Goal: Task Accomplishment & Management: Manage account settings

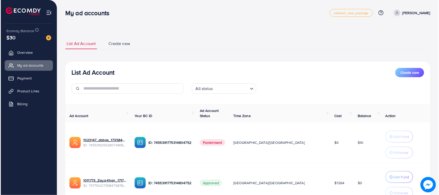
scroll to position [46, 0]
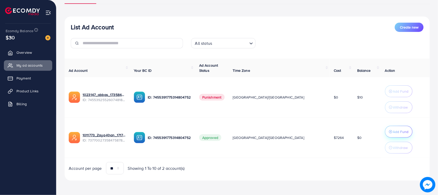
click at [392, 128] on button "Add Fund" at bounding box center [399, 132] width 28 height 12
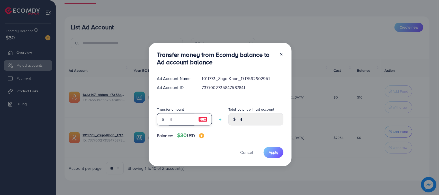
click at [173, 115] on input "number" at bounding box center [182, 119] width 26 height 12
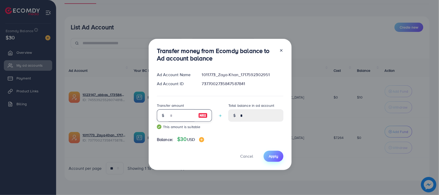
type input "**"
click at [273, 159] on button "Apply" at bounding box center [274, 156] width 20 height 11
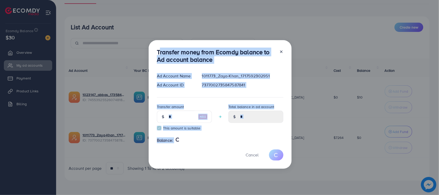
drag, startPoint x: 149, startPoint y: 47, endPoint x: 208, endPoint y: 158, distance: 126.1
click at [209, 157] on div "Transfer money from Ecomdy balance to Ad account balance Ad Account Name 101177…" at bounding box center [220, 104] width 143 height 129
click at [171, 164] on div "Transfer money from Ecomdy balance to Ad account balance Ad Account Name 101177…" at bounding box center [220, 104] width 143 height 129
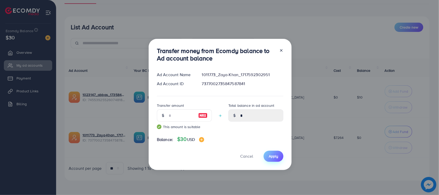
click at [271, 155] on span "Apply" at bounding box center [274, 156] width 10 height 5
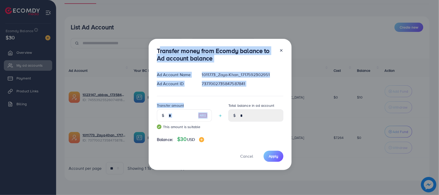
drag, startPoint x: 156, startPoint y: 49, endPoint x: 190, endPoint y: 147, distance: 103.6
click at [196, 124] on div "Transfer money from Ecomdy balance to Ad account balance Ad Account Name 101177…" at bounding box center [220, 104] width 143 height 131
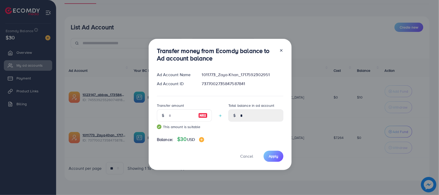
click at [189, 150] on div "Transfer money from Ecomdy balance to Ad account balance Ad Account Name 101177…" at bounding box center [220, 104] width 143 height 131
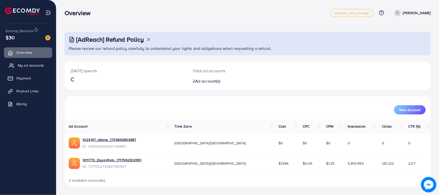
click at [30, 62] on link "My ad accounts" at bounding box center [28, 65] width 48 height 10
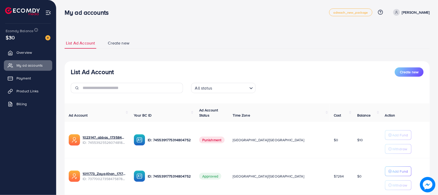
scroll to position [38, 0]
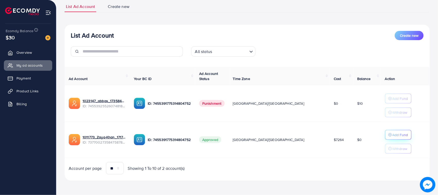
click at [392, 135] on p "Add Fund" at bounding box center [400, 135] width 16 height 6
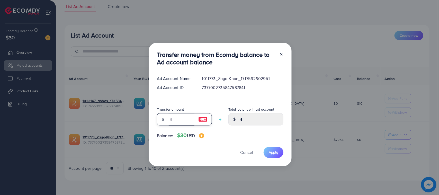
click at [171, 113] on input "number" at bounding box center [182, 119] width 26 height 12
type input "*"
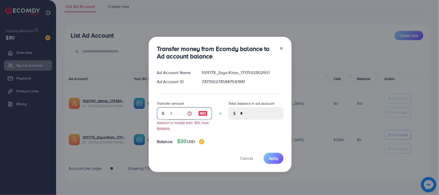
type input "****"
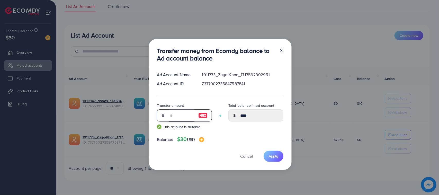
type input "**"
type input "*****"
type input "**"
click at [271, 155] on span "Apply" at bounding box center [274, 156] width 10 height 5
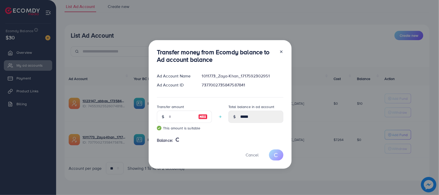
drag, startPoint x: 156, startPoint y: 54, endPoint x: 200, endPoint y: 132, distance: 89.4
click at [200, 132] on div "Transfer money from Ecomdy balance to Ad account balance Ad Account Name 101177…" at bounding box center [220, 104] width 143 height 129
type input "*"
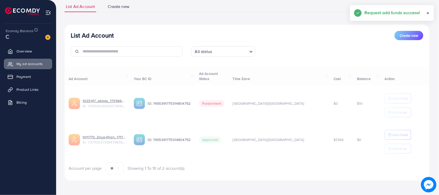
click at [192, 147] on div "Cancel" at bounding box center [220, 141] width 127 height 11
